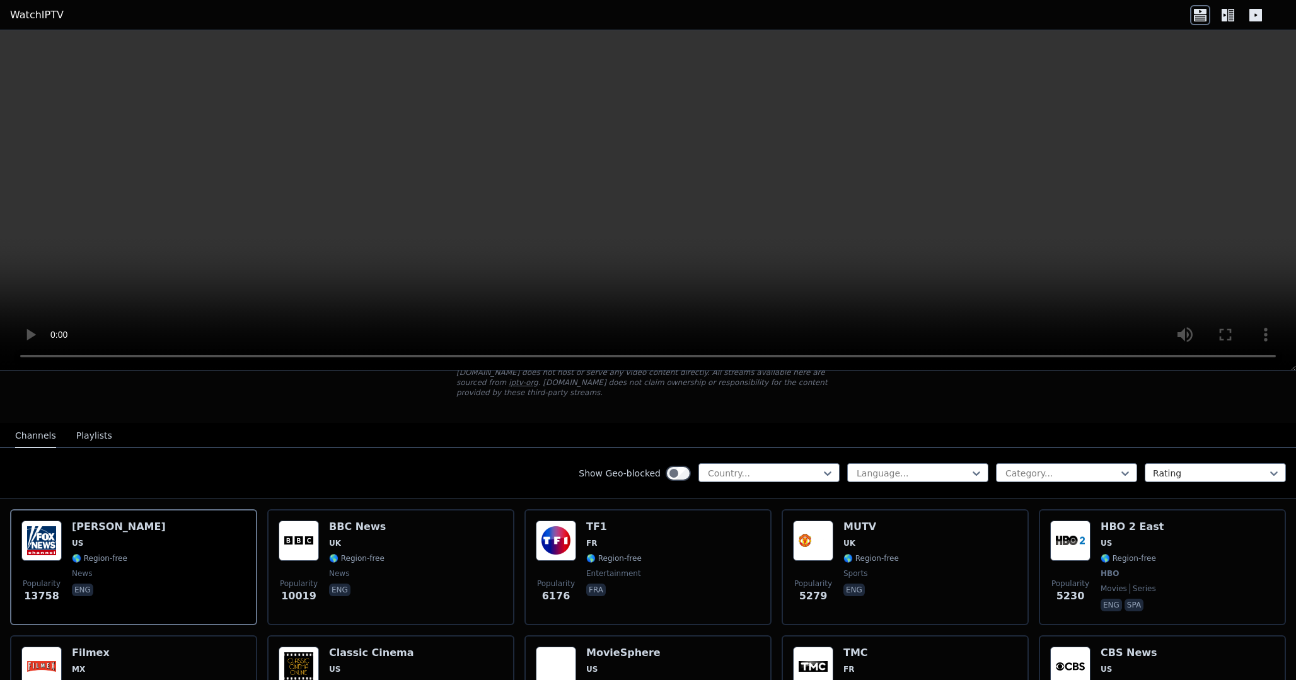
scroll to position [122, 0]
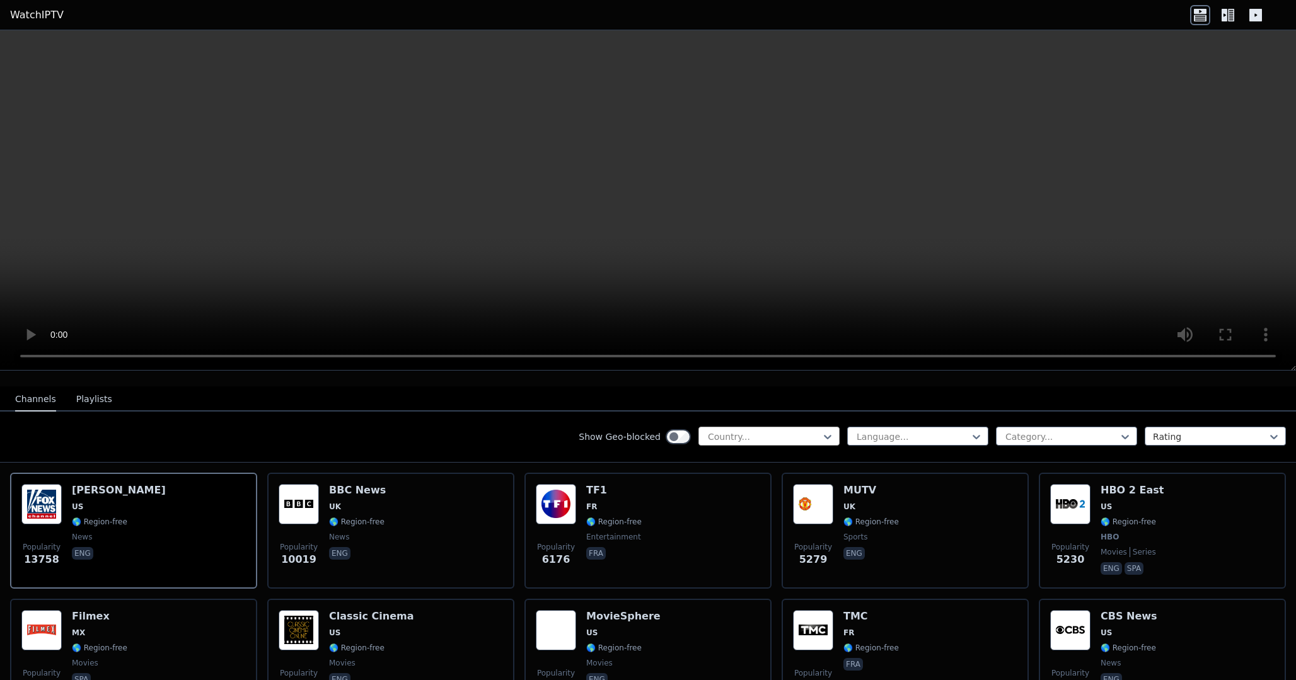
click at [766, 435] on div at bounding box center [764, 437] width 115 height 13
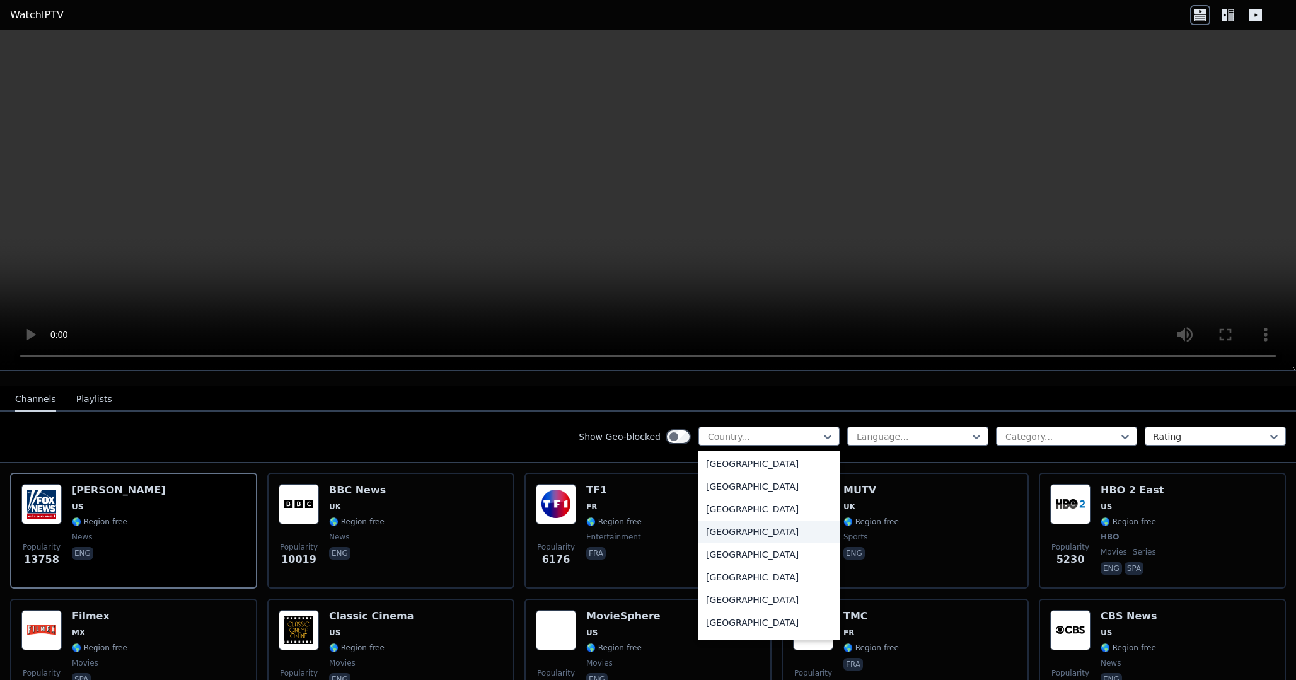
scroll to position [4368, 0]
click at [764, 536] on div "[GEOGRAPHIC_DATA]" at bounding box center [769, 535] width 141 height 23
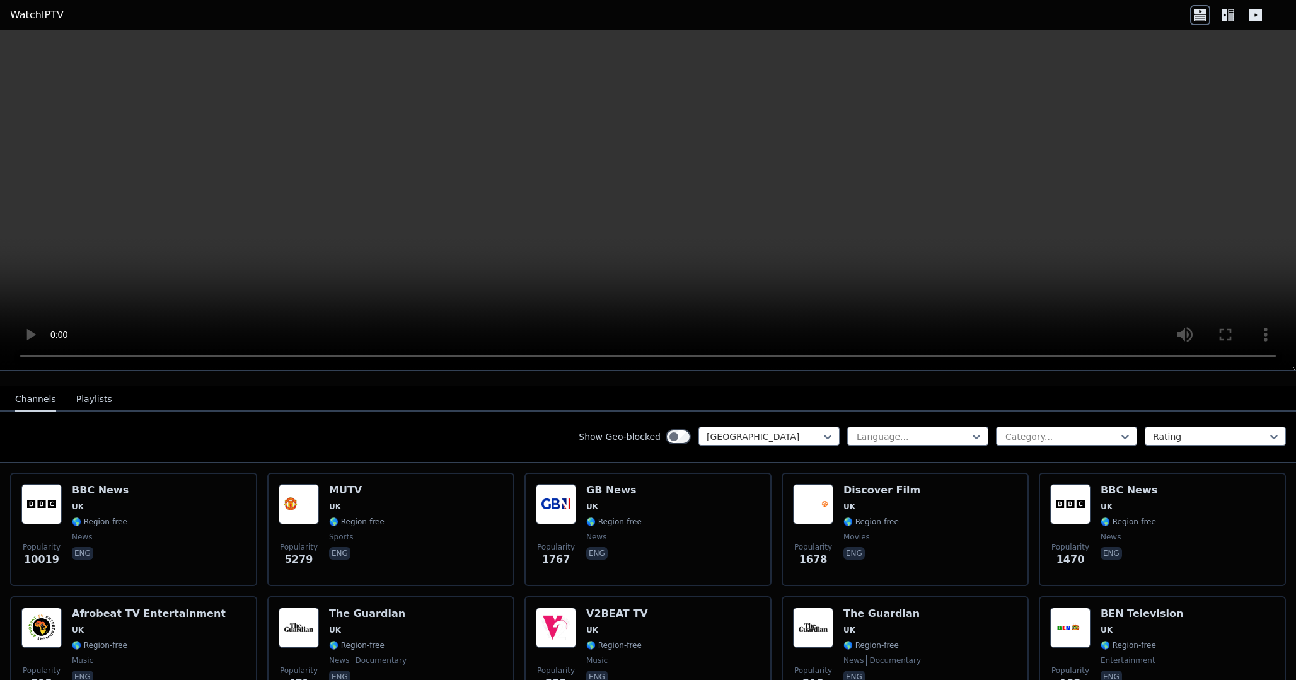
click at [891, 448] on div "Show Geo-blocked option [GEOGRAPHIC_DATA], selected. [GEOGRAPHIC_DATA] Language…" at bounding box center [648, 437] width 1296 height 51
click at [891, 442] on div at bounding box center [912, 437] width 115 height 13
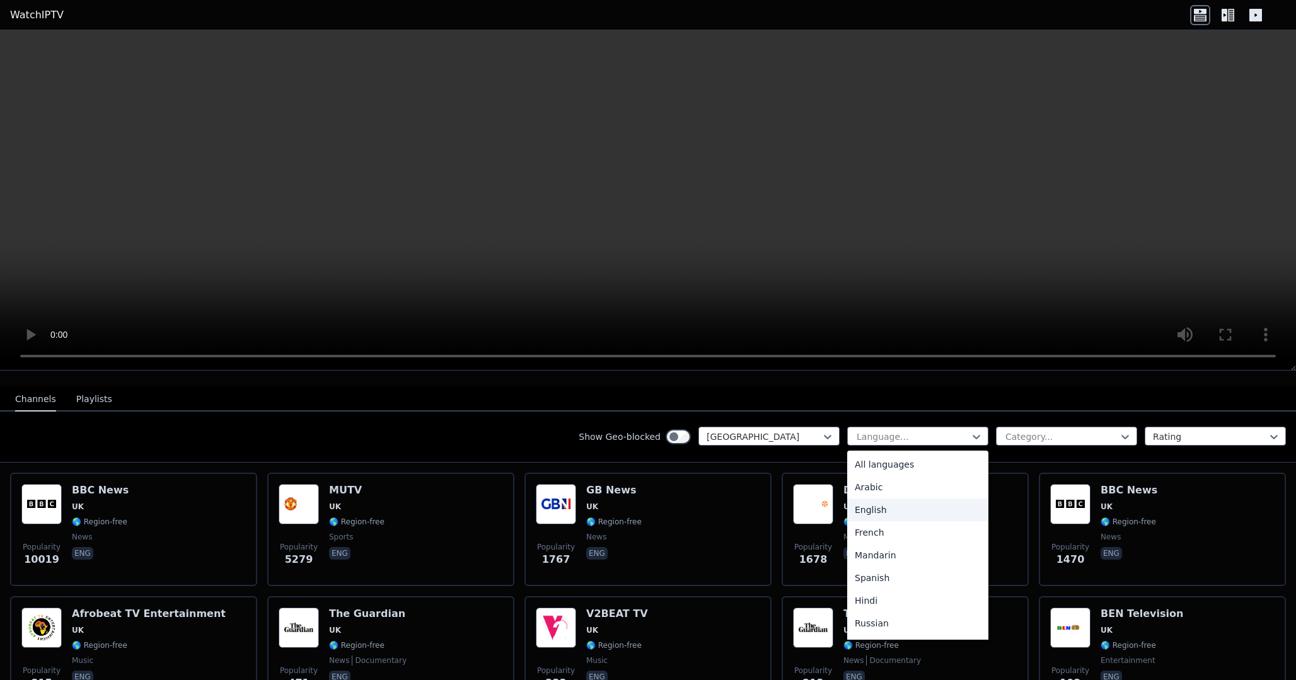
click at [898, 510] on div "English" at bounding box center [917, 510] width 141 height 23
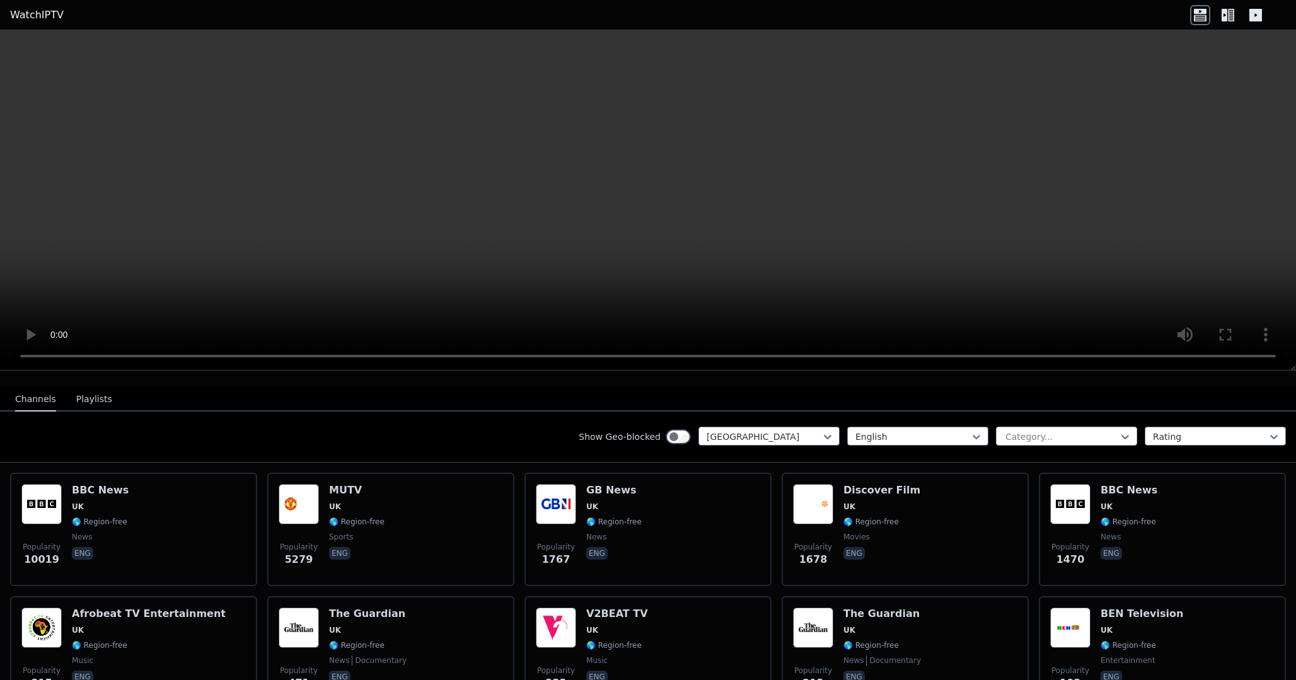
click at [1011, 441] on div at bounding box center [1061, 437] width 115 height 13
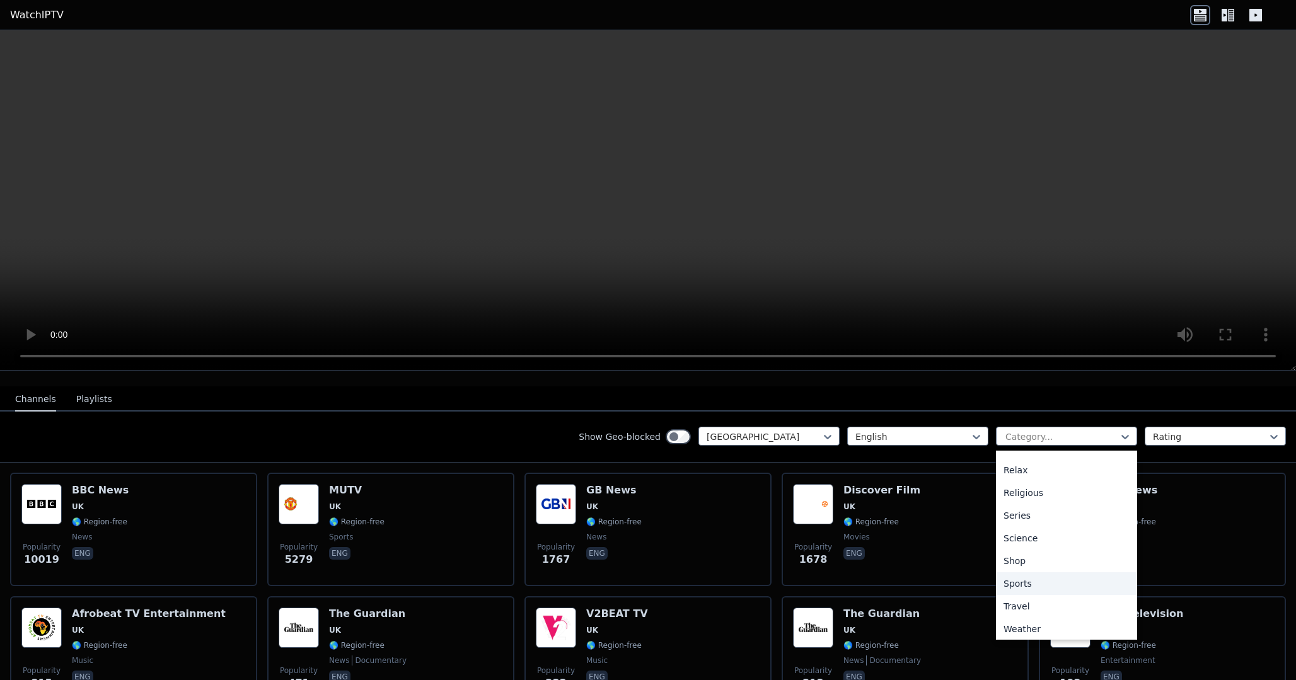
scroll to position [429, 0]
click at [1022, 576] on div "Sports" at bounding box center [1066, 580] width 141 height 23
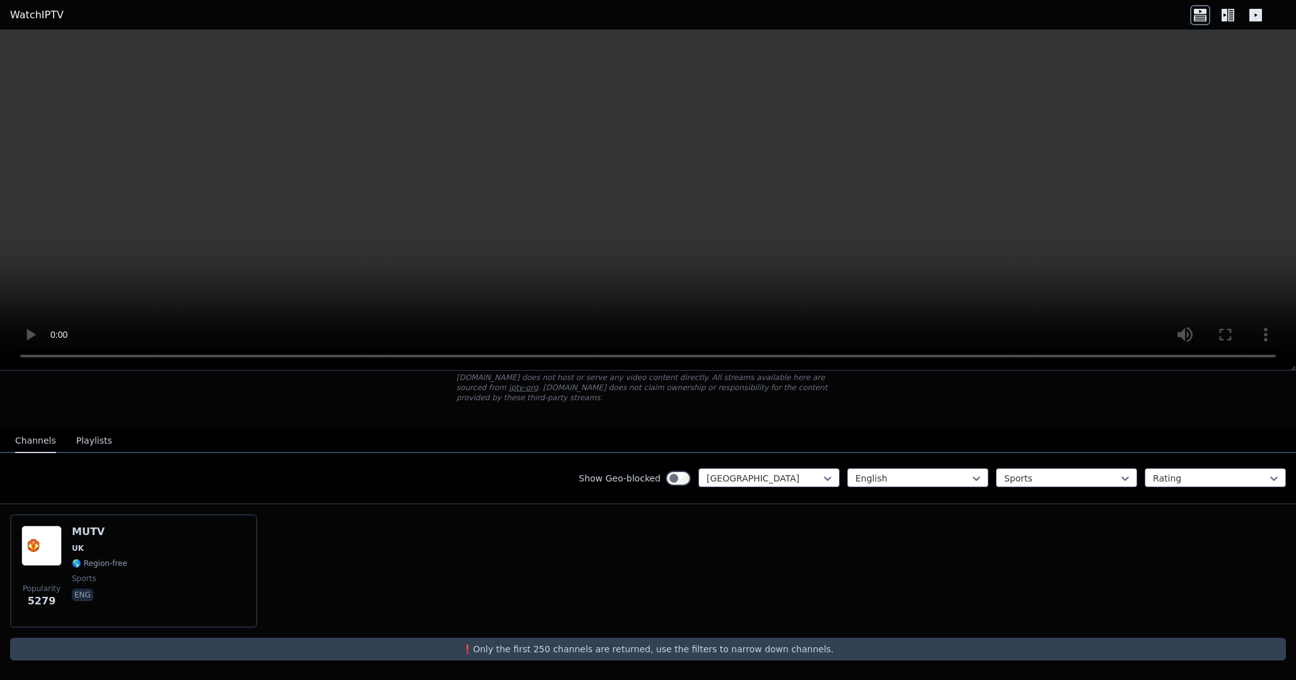
scroll to position [81, 0]
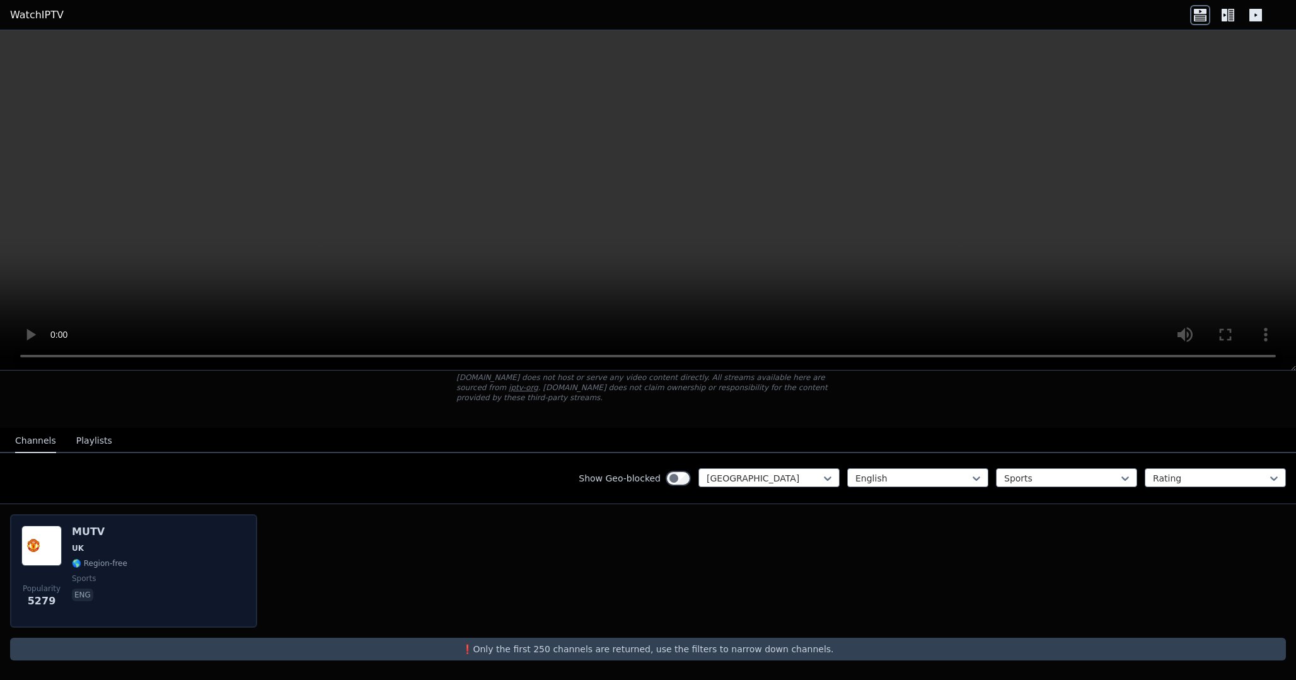
click at [100, 552] on span "UK" at bounding box center [99, 548] width 55 height 10
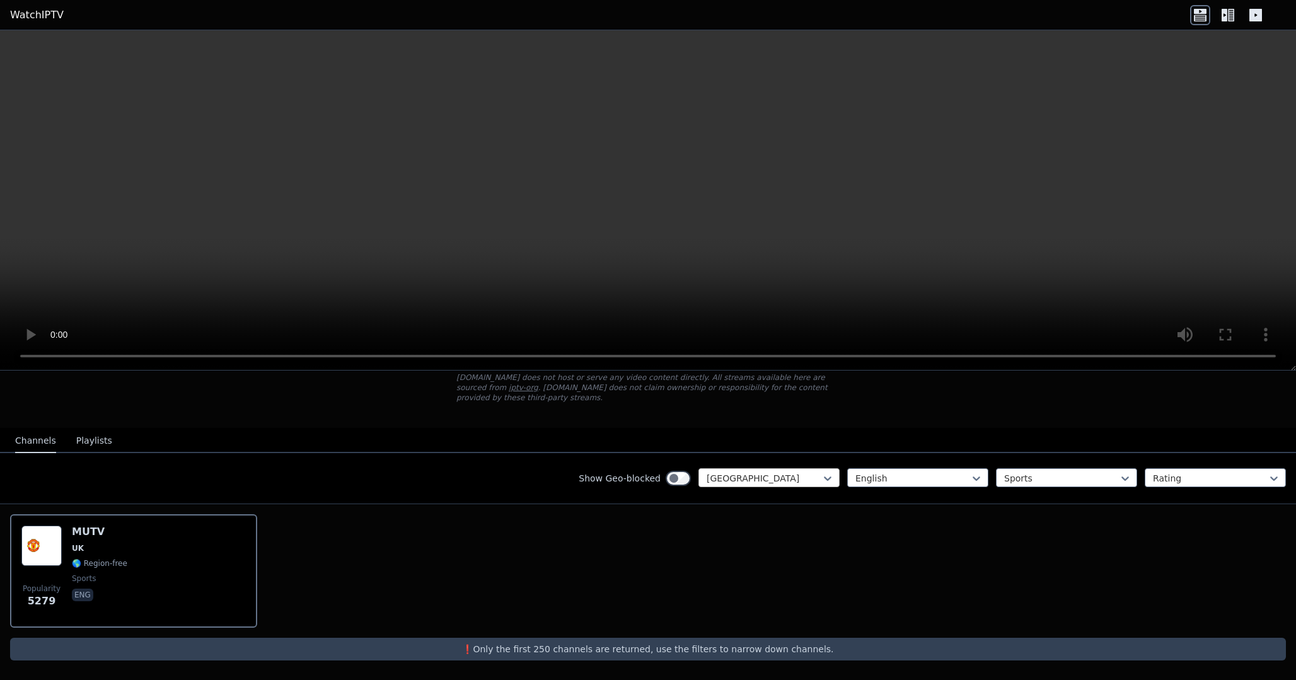
click at [705, 476] on div "[GEOGRAPHIC_DATA]" at bounding box center [769, 477] width 141 height 19
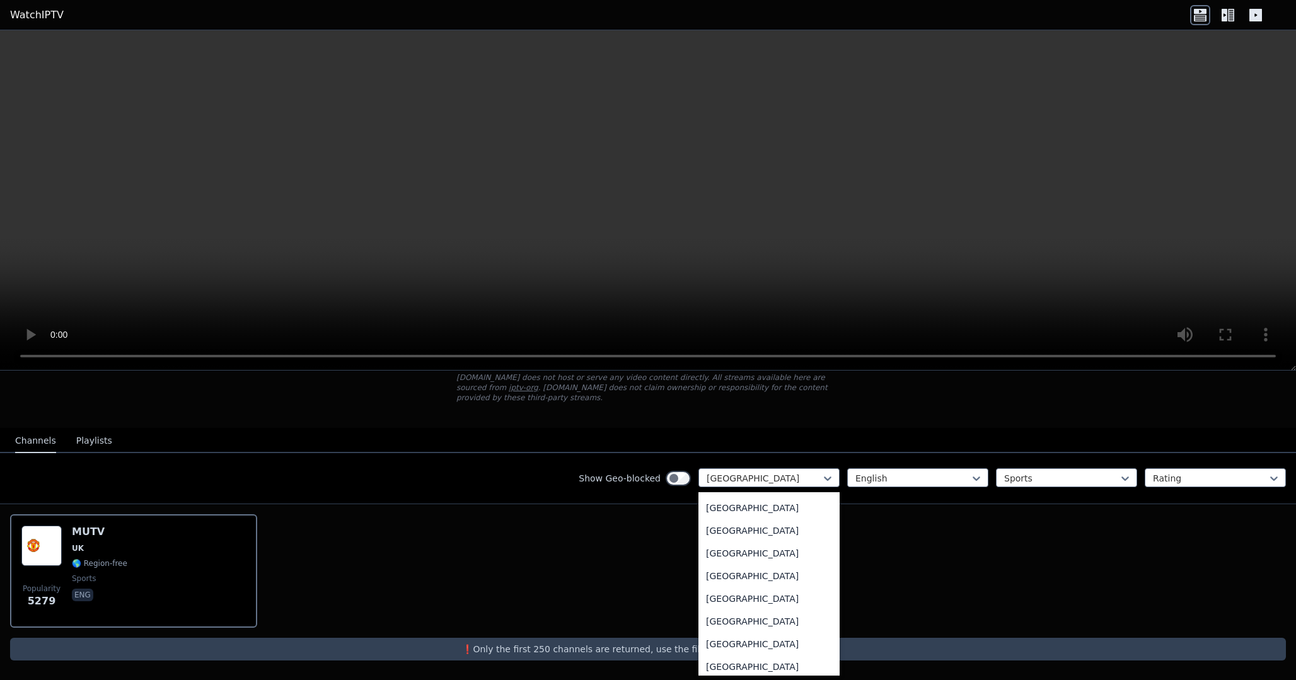
scroll to position [0, 0]
click at [736, 509] on div "All countries" at bounding box center [769, 506] width 141 height 23
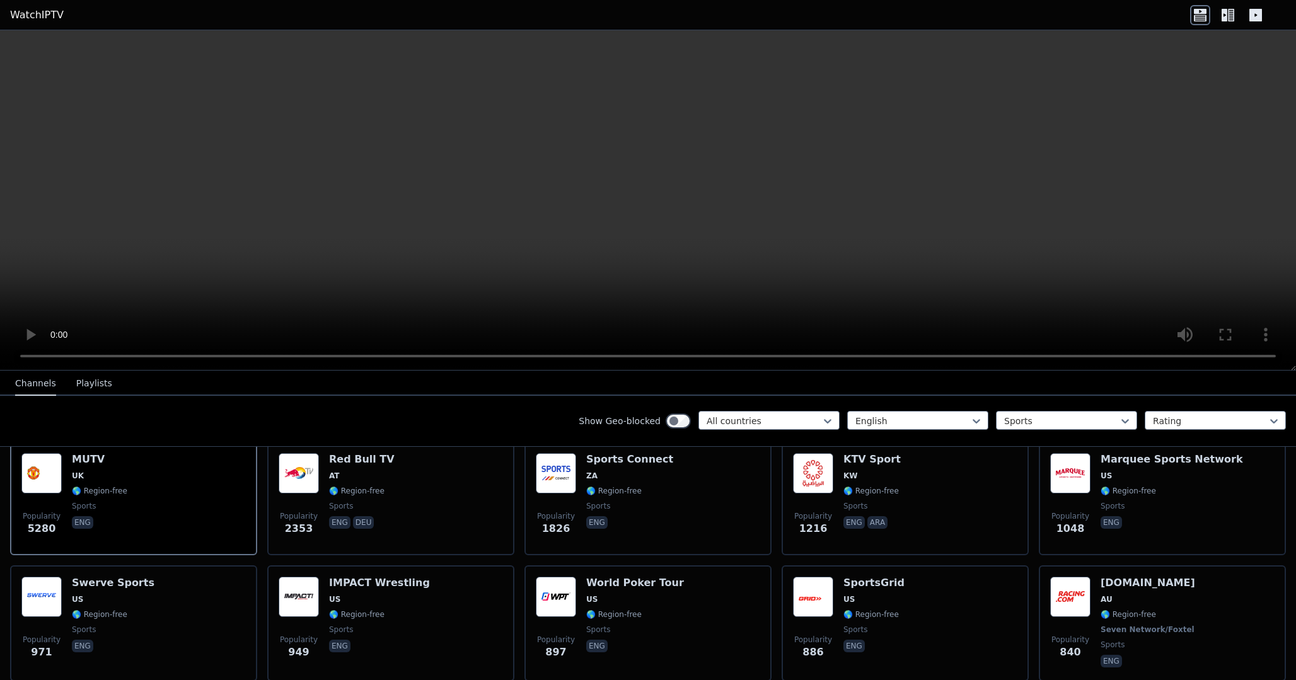
scroll to position [138, 0]
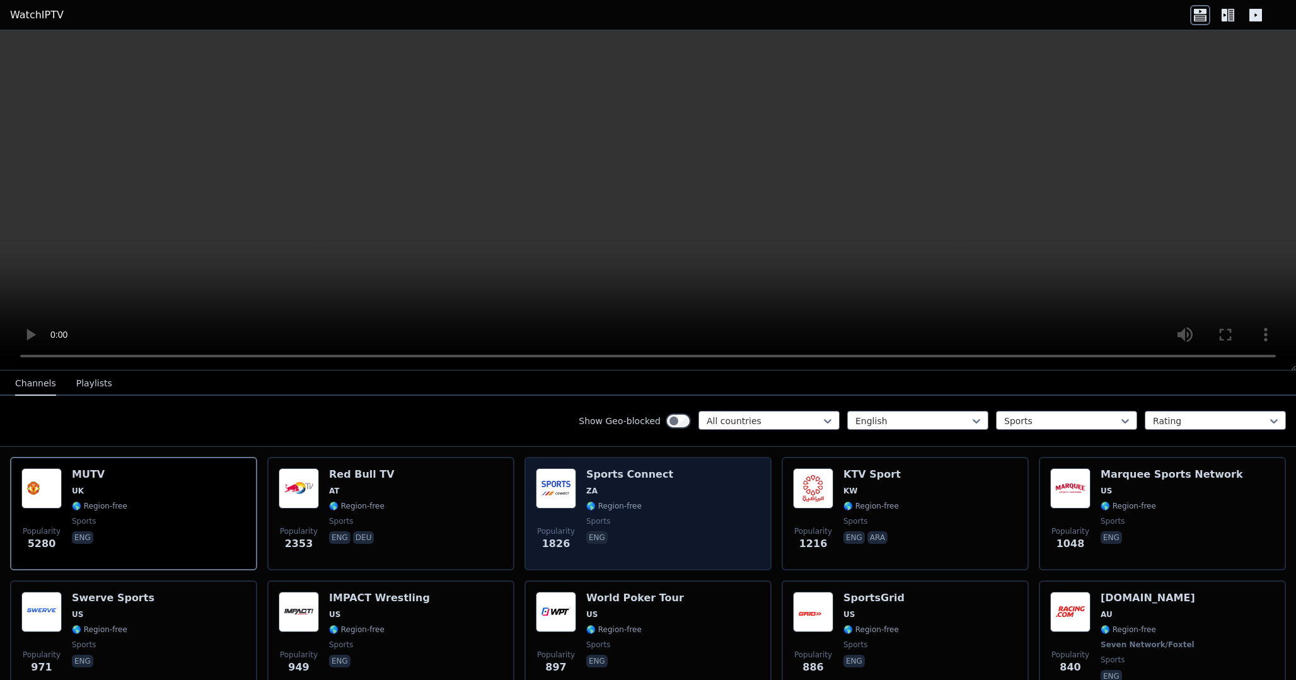
click at [720, 496] on div "Popularity 1826 Sports Connect ZA 🌎 Region-free sports eng" at bounding box center [648, 513] width 224 height 91
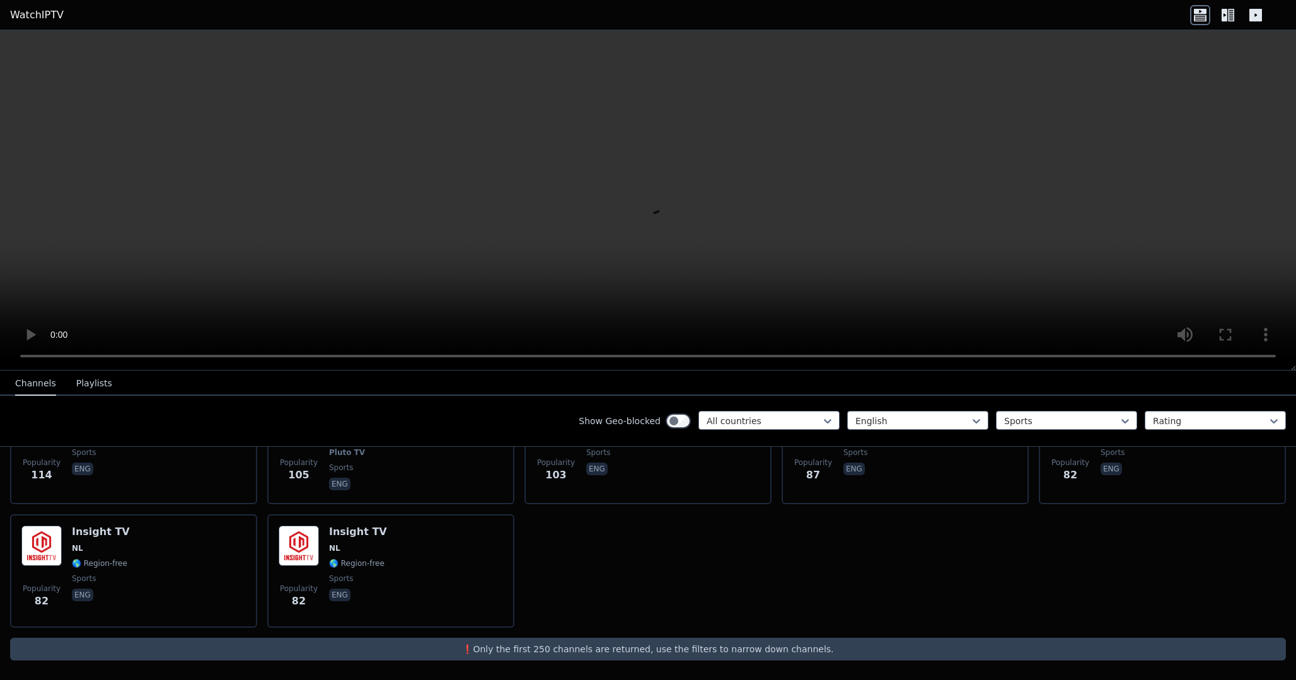
scroll to position [1203, 0]
